Goal: Transaction & Acquisition: Book appointment/travel/reservation

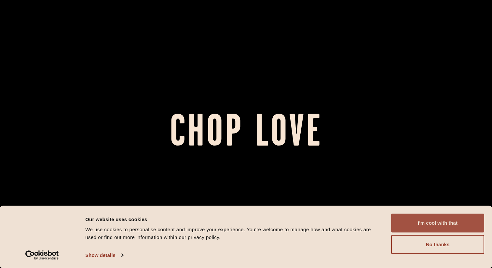
click at [423, 222] on button "I'm cool with that" at bounding box center [437, 222] width 93 height 19
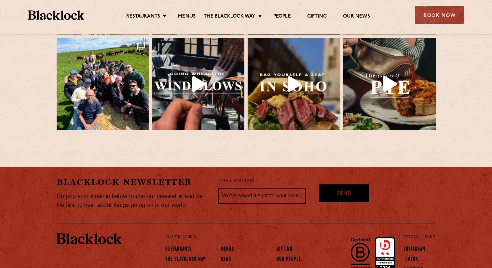
scroll to position [1387, 0]
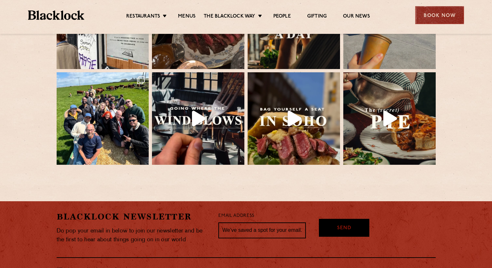
click at [429, 15] on div "Book Now" at bounding box center [439, 15] width 49 height 18
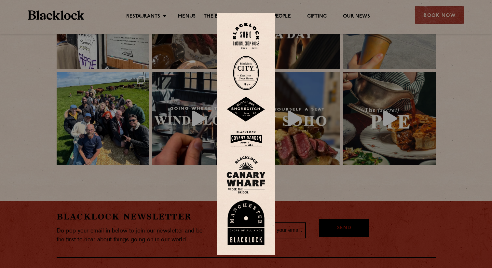
click at [245, 34] on img at bounding box center [246, 36] width 26 height 26
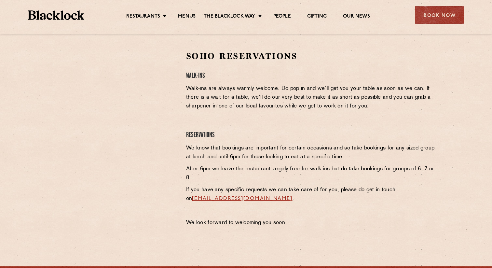
scroll to position [199, 0]
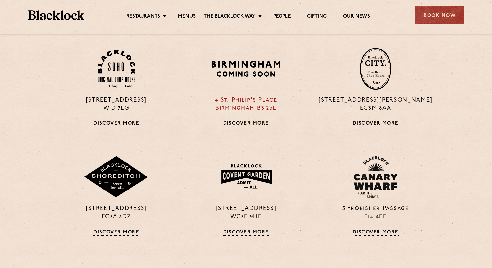
scroll to position [479, 0]
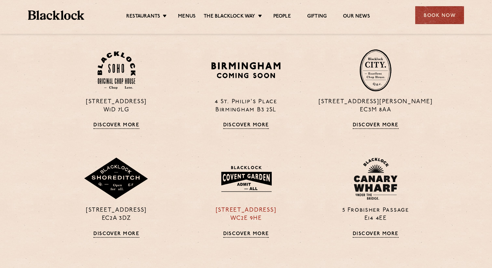
click at [240, 235] on link "Discover More" at bounding box center [246, 234] width 46 height 7
click at [120, 226] on div "28-30 Rivington Street EC2A 3DZ Discover More" at bounding box center [117, 197] width 130 height 80
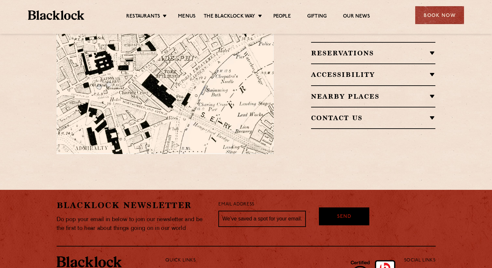
scroll to position [510, 0]
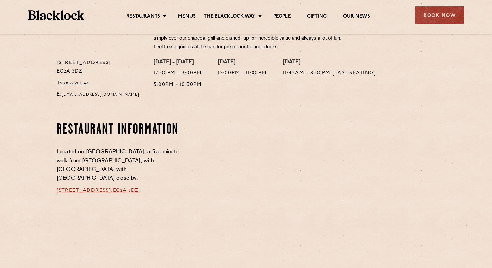
scroll to position [342, 0]
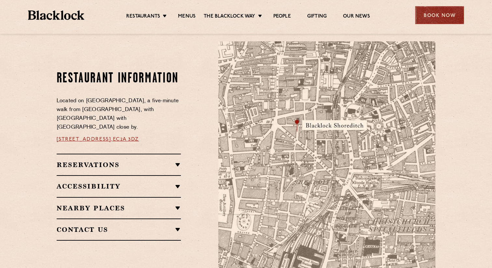
click at [430, 15] on div "Book Now" at bounding box center [439, 15] width 49 height 18
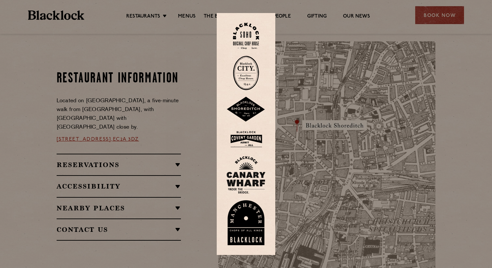
click at [246, 139] on img at bounding box center [245, 139] width 39 height 21
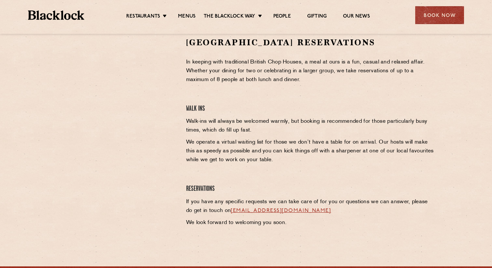
scroll to position [233, 0]
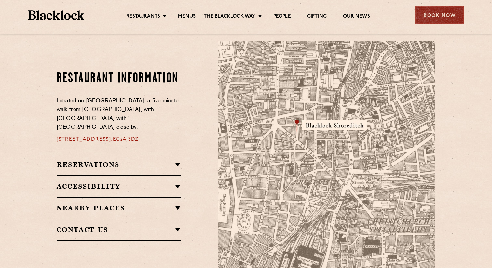
click at [433, 15] on div "Book Now" at bounding box center [439, 15] width 49 height 18
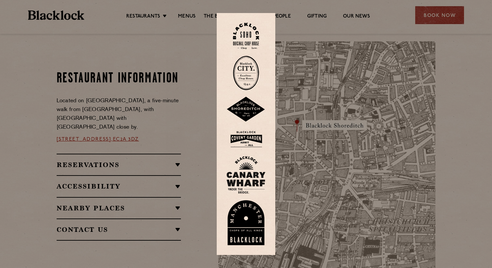
click at [249, 108] on img at bounding box center [245, 109] width 39 height 25
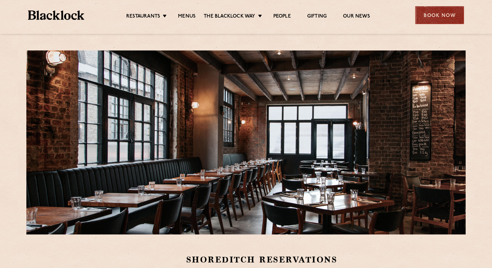
click at [441, 15] on div "Book Now" at bounding box center [439, 15] width 49 height 18
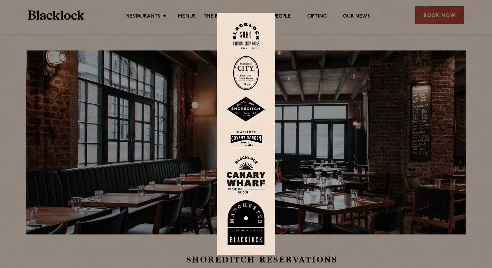
click at [333, 32] on div at bounding box center [246, 134] width 492 height 268
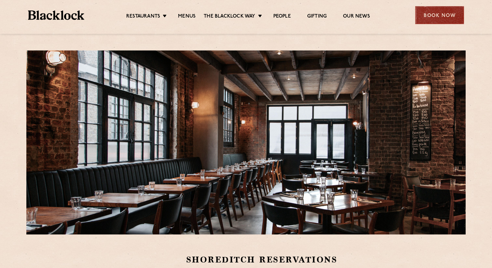
click at [428, 12] on div "Book Now" at bounding box center [439, 15] width 49 height 18
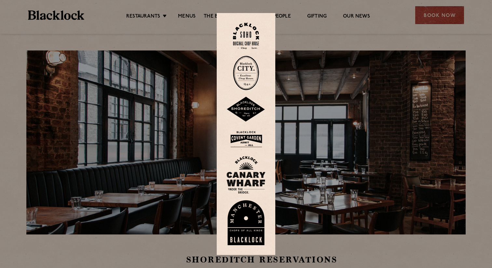
click at [245, 170] on img at bounding box center [245, 175] width 39 height 38
